Goal: Check status

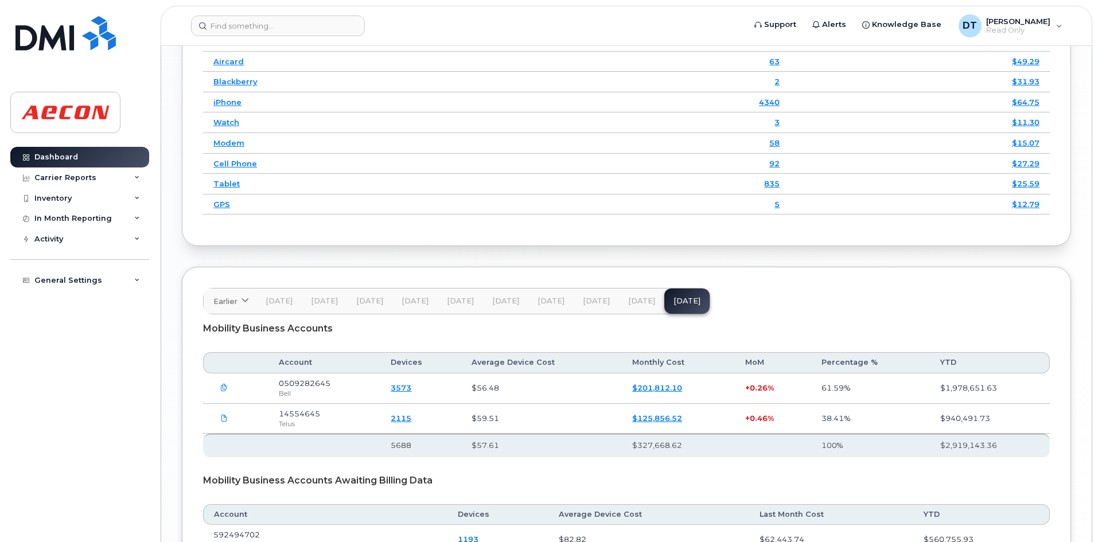
scroll to position [1635, 0]
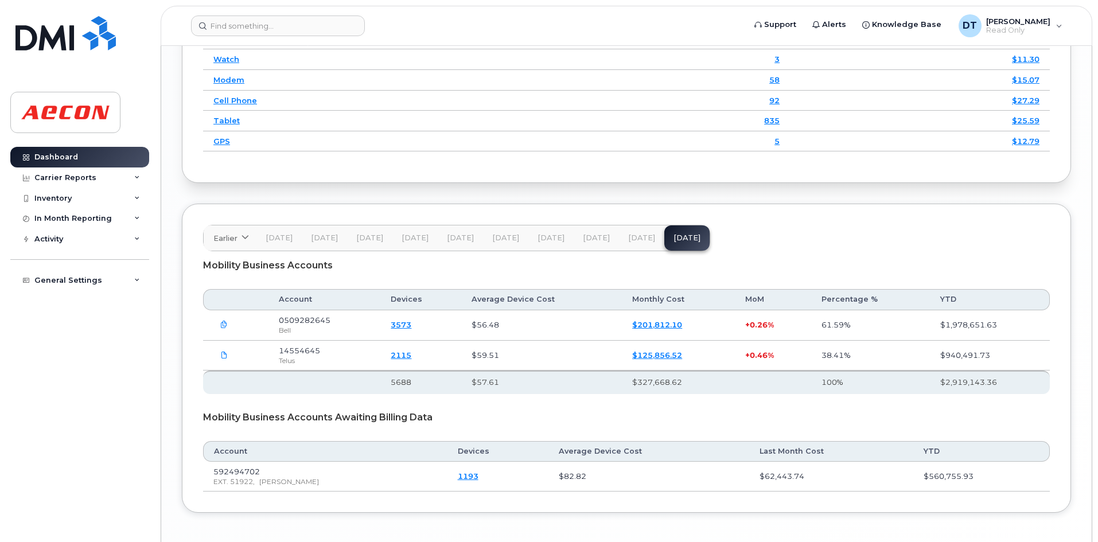
click at [551, 239] on span "[DATE]" at bounding box center [551, 238] width 27 height 9
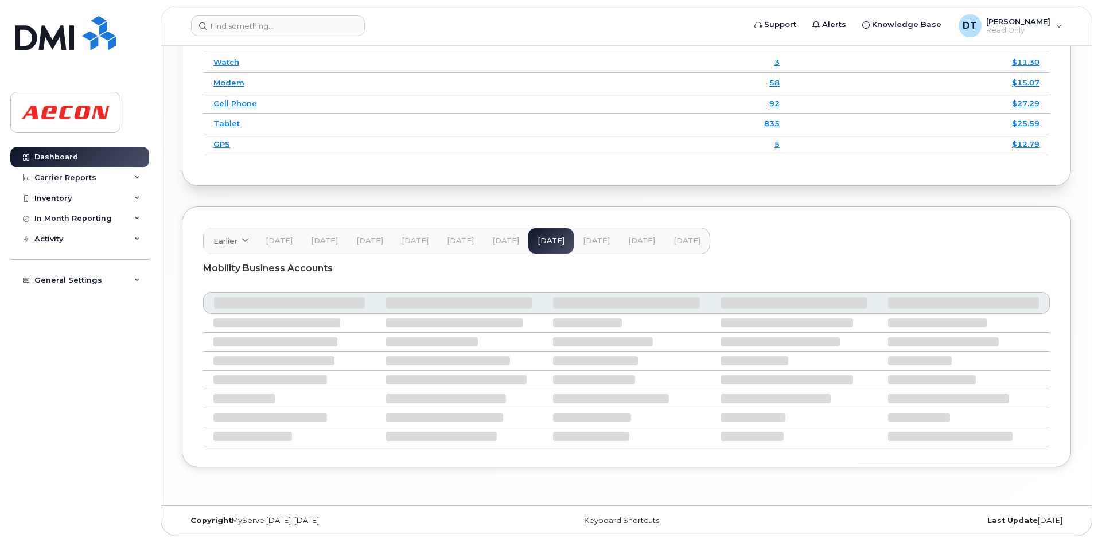
scroll to position [1632, 0]
click at [582, 235] on button "[DATE]" at bounding box center [596, 240] width 45 height 25
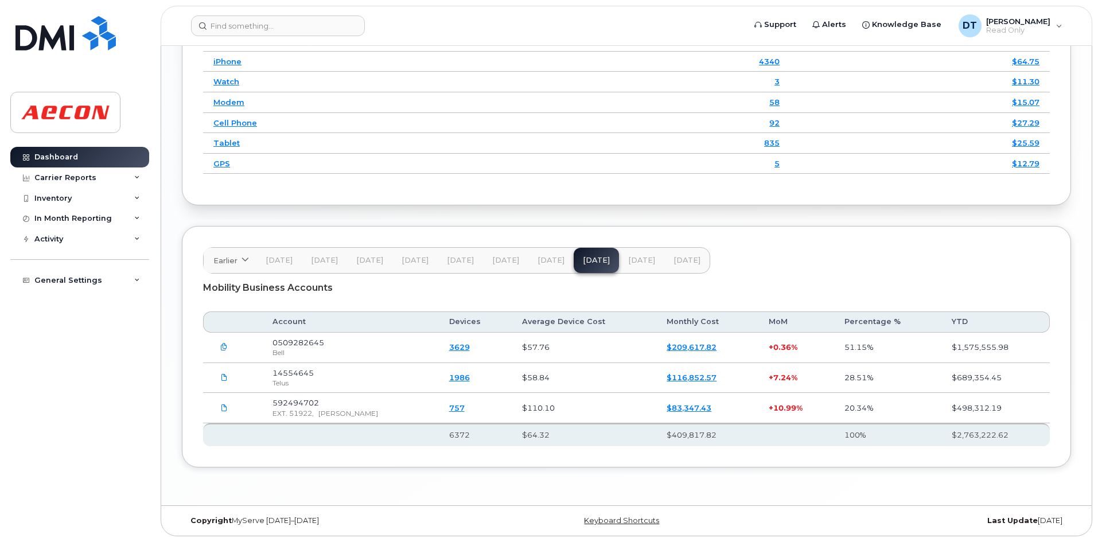
click at [449, 344] on link "3629" at bounding box center [459, 347] width 21 height 9
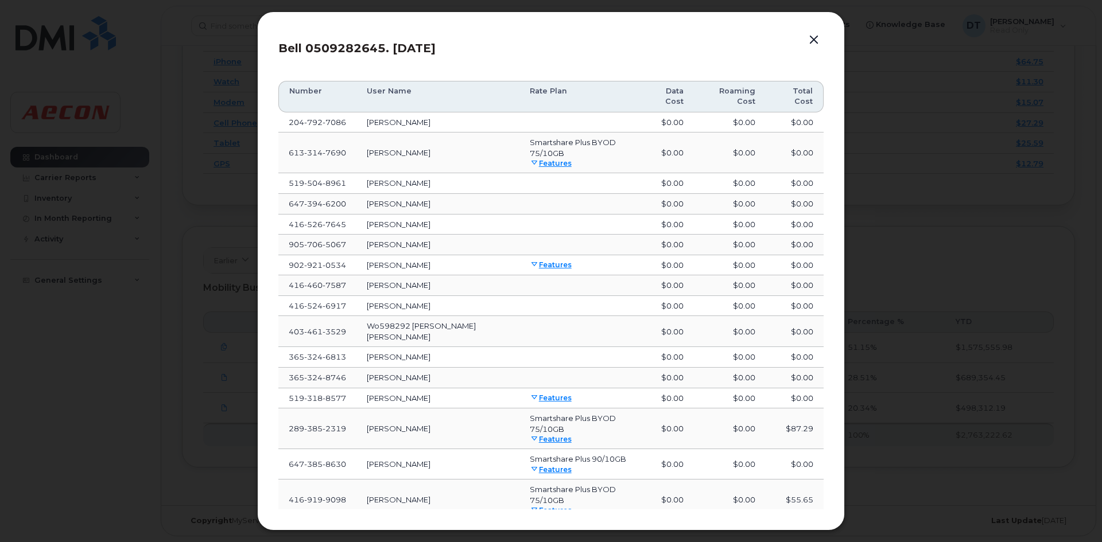
click at [813, 40] on button "button" at bounding box center [813, 40] width 17 height 16
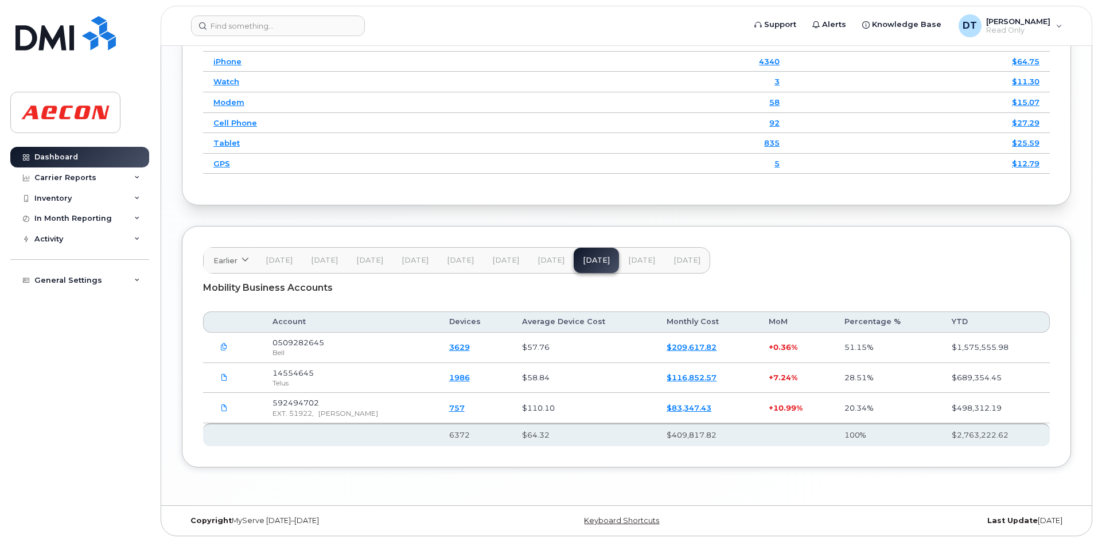
click at [628, 260] on span "[DATE]" at bounding box center [641, 260] width 27 height 9
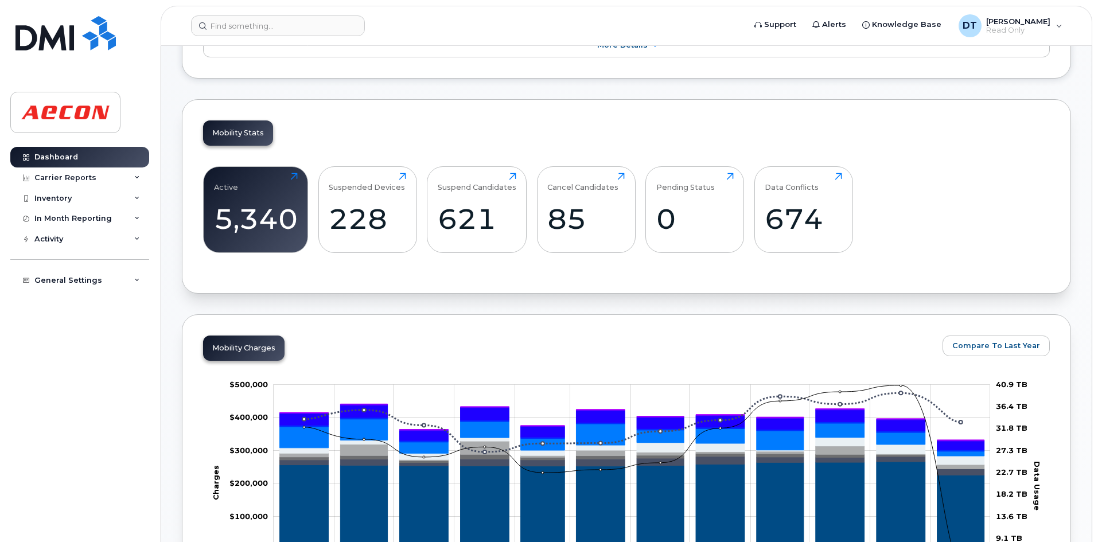
scroll to position [121, 0]
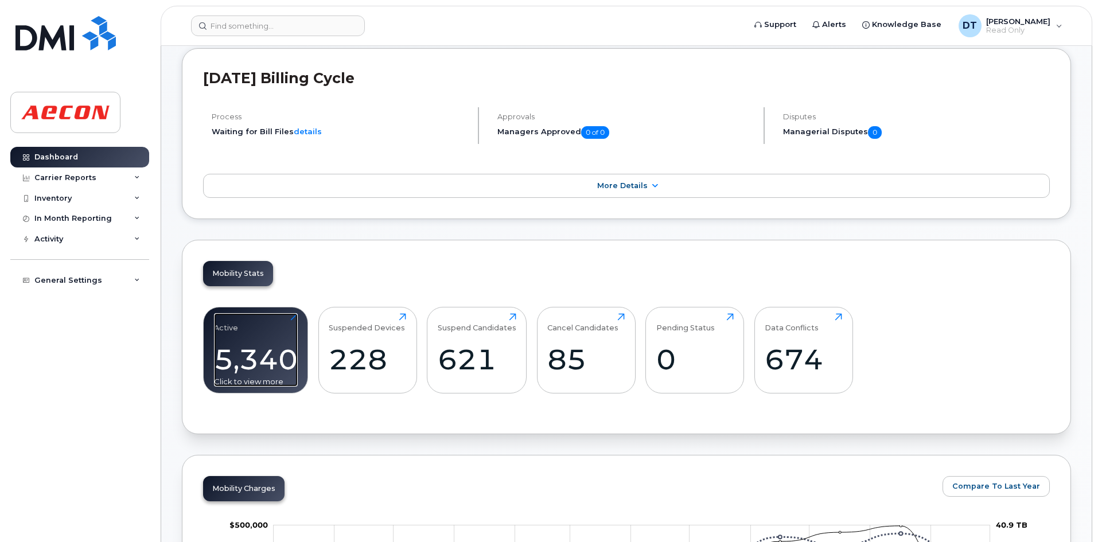
click at [294, 318] on div "Active 5,340 Click to view more" at bounding box center [256, 349] width 84 height 73
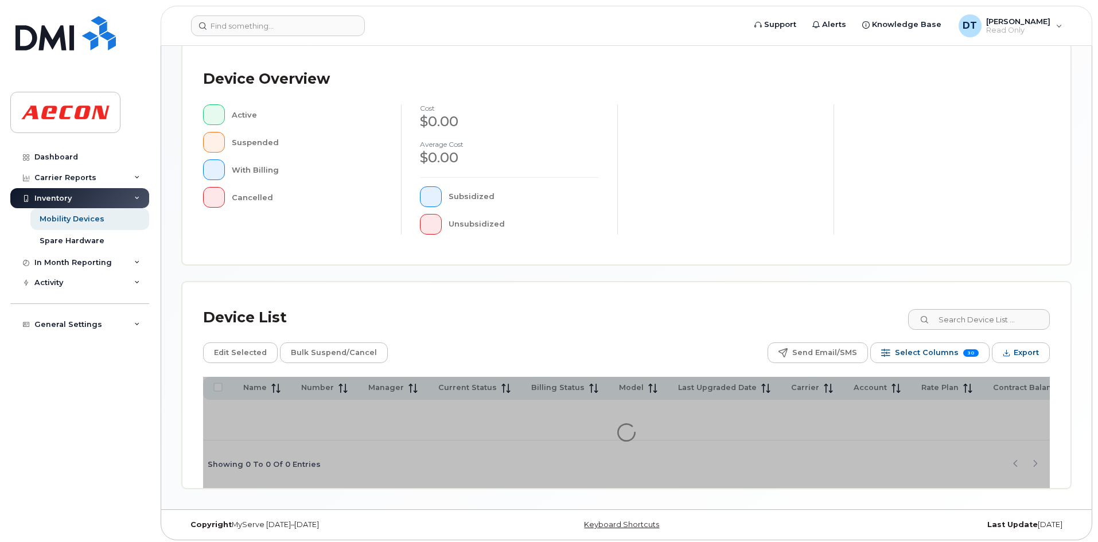
scroll to position [250, 0]
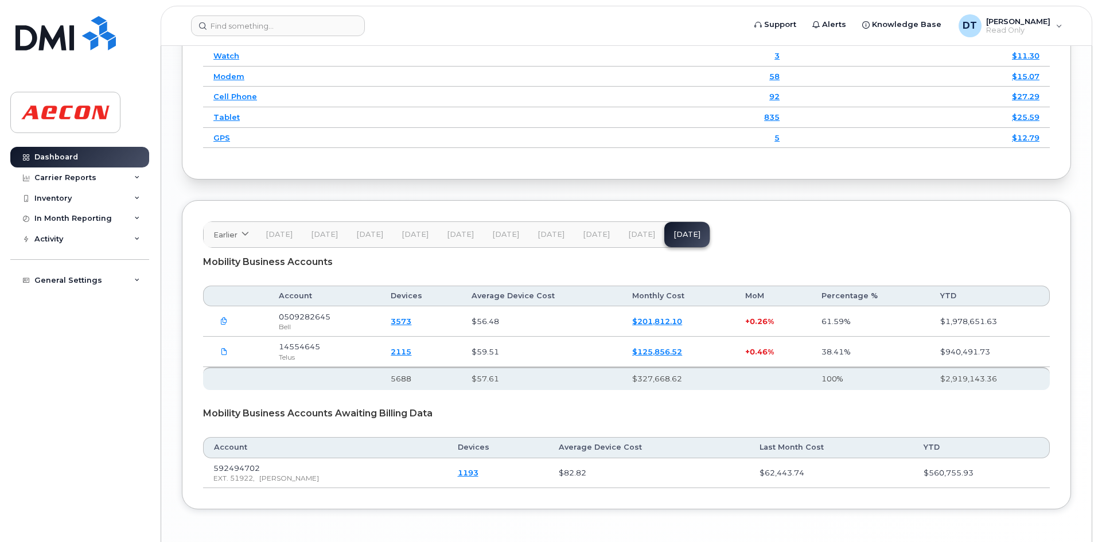
scroll to position [1435, 0]
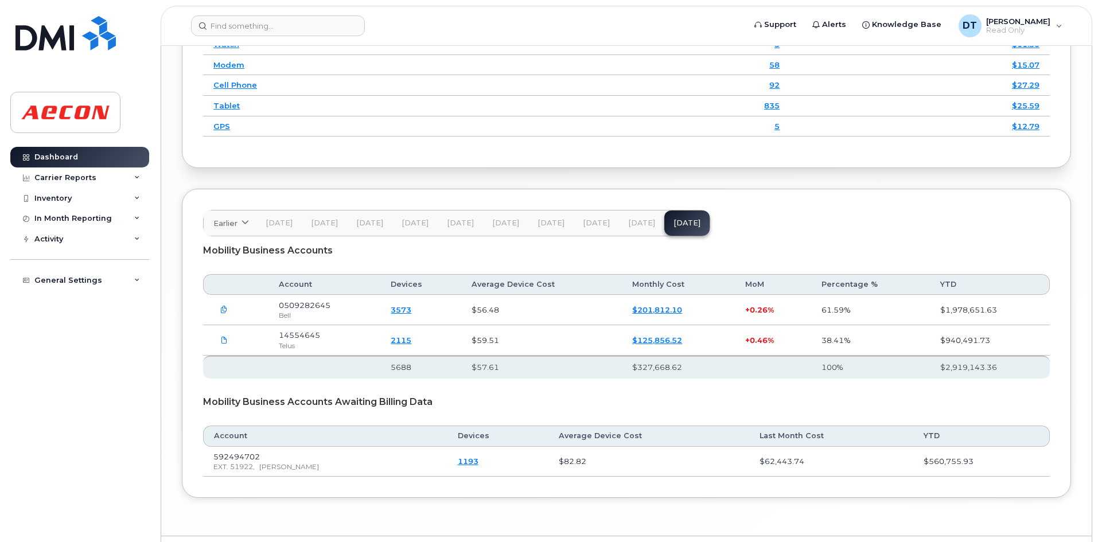
click at [584, 222] on span "[DATE]" at bounding box center [596, 223] width 27 height 9
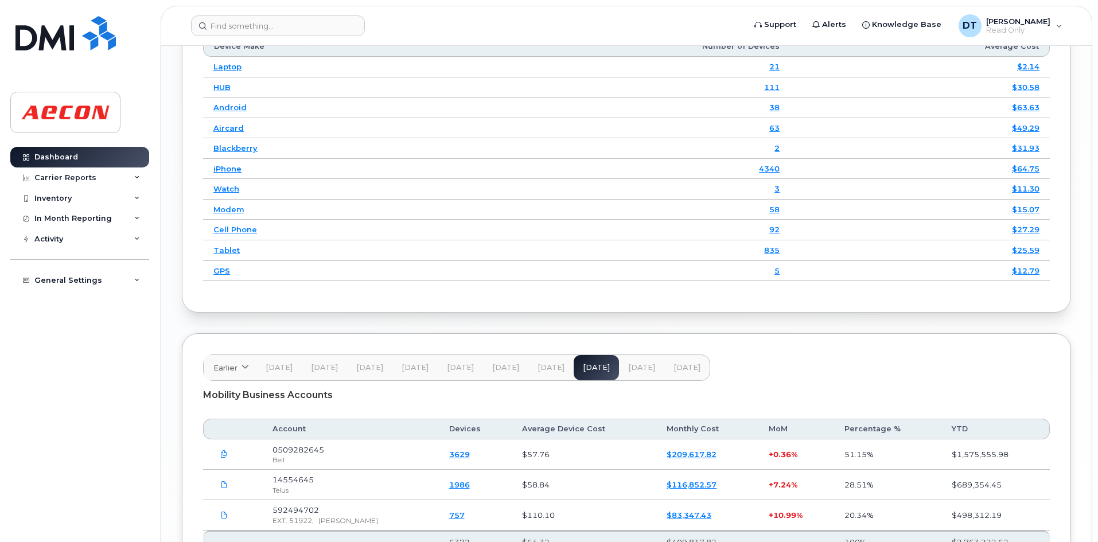
scroll to position [1397, 0]
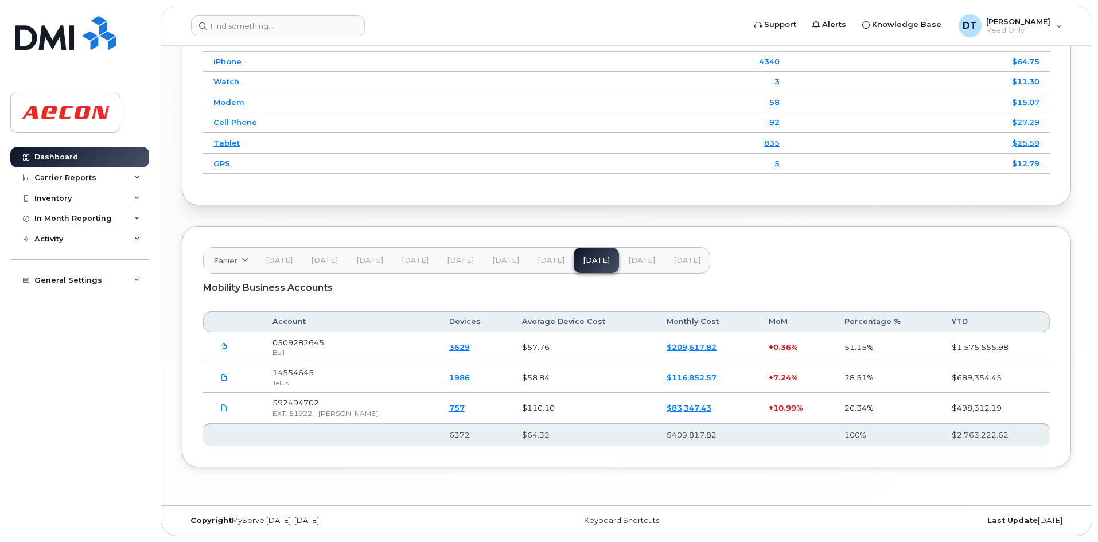
click at [449, 407] on link "757" at bounding box center [456, 407] width 15 height 9
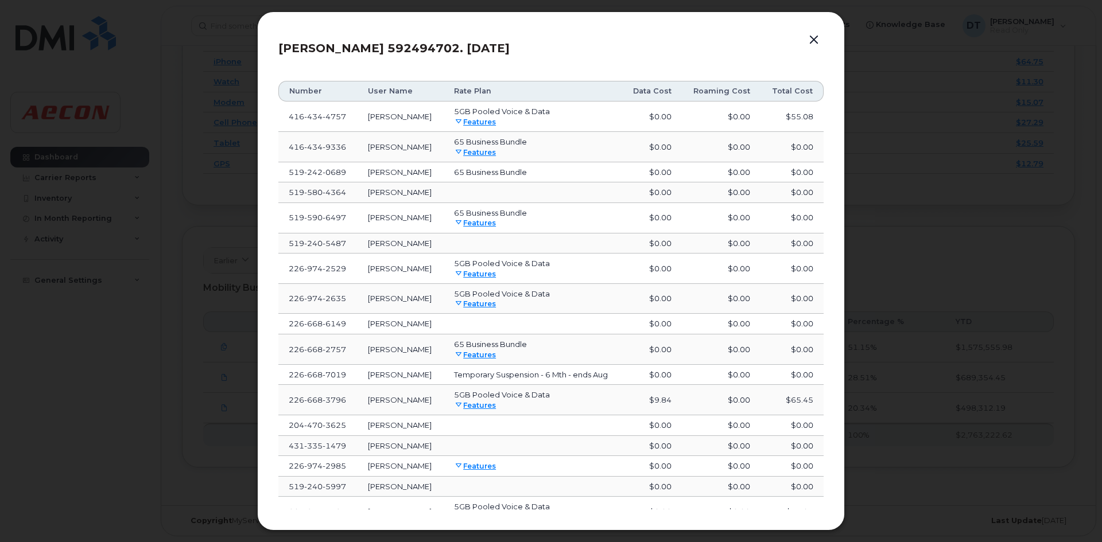
click at [814, 34] on button "button" at bounding box center [813, 40] width 17 height 16
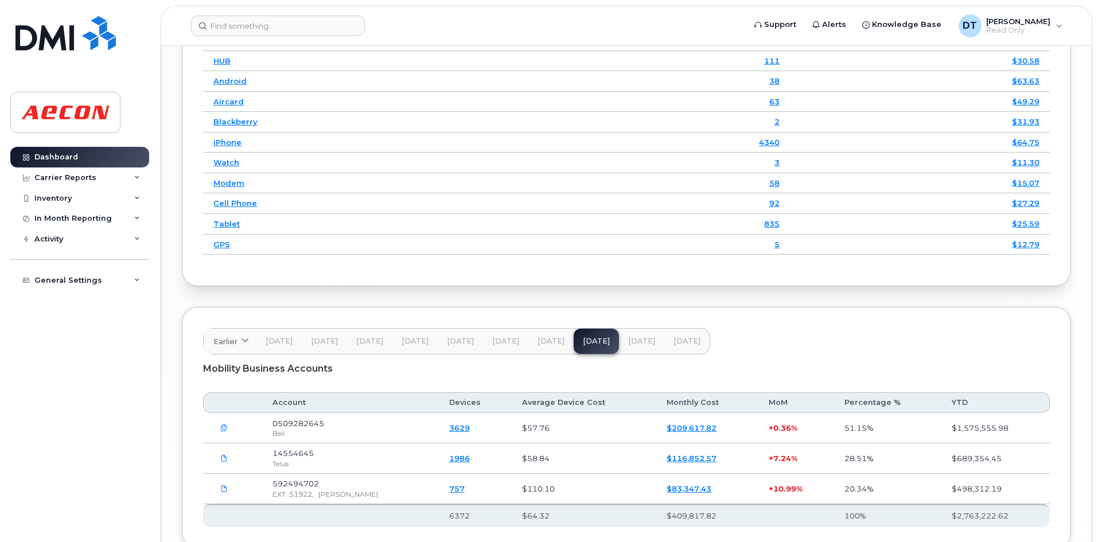
scroll to position [1340, 0]
